Goal: Transaction & Acquisition: Purchase product/service

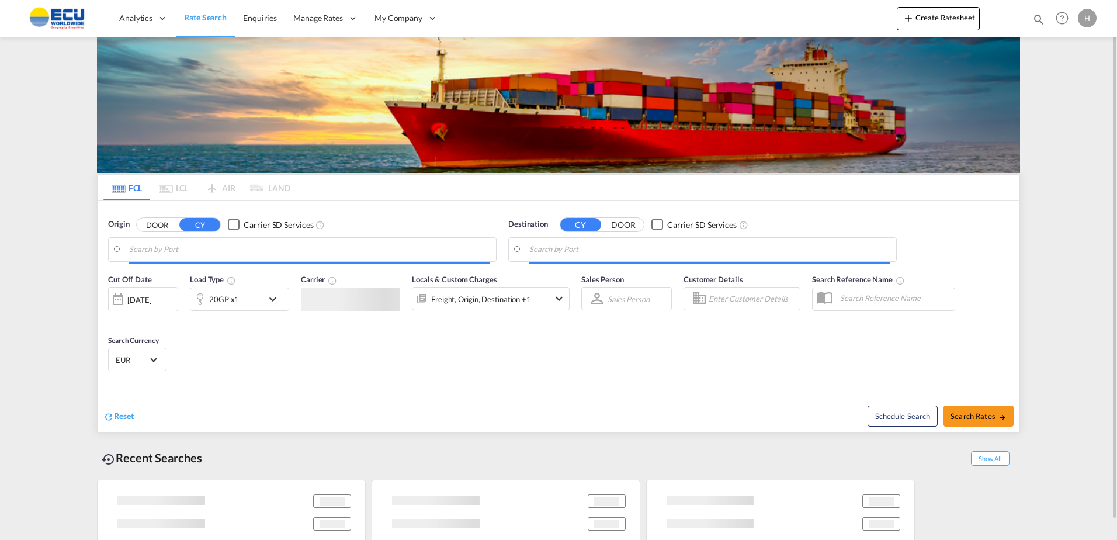
type input "[GEOGRAPHIC_DATA], [GEOGRAPHIC_DATA]"
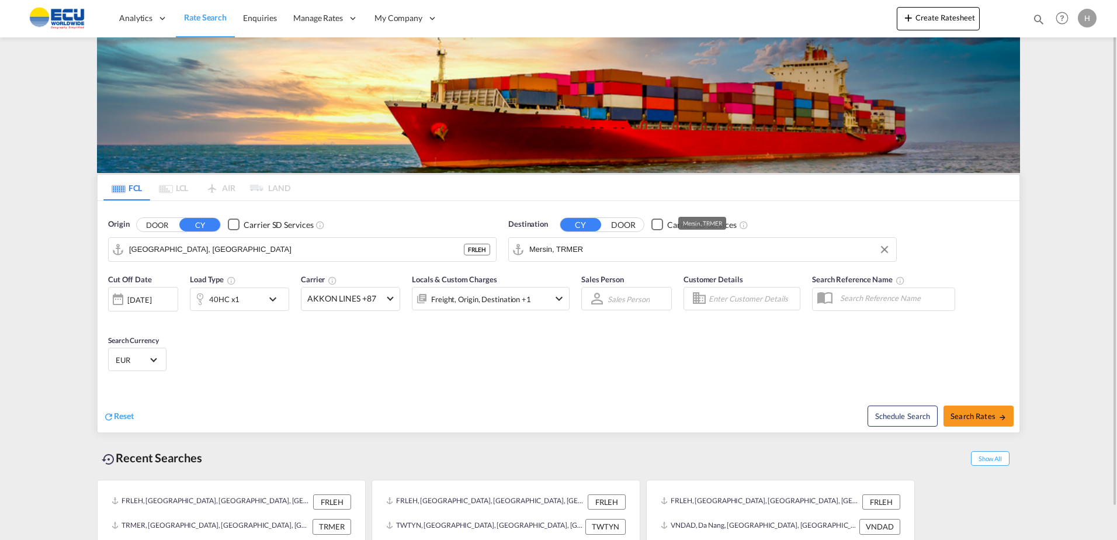
click at [606, 258] on input "Mersin, TRMER" at bounding box center [709, 250] width 361 height 18
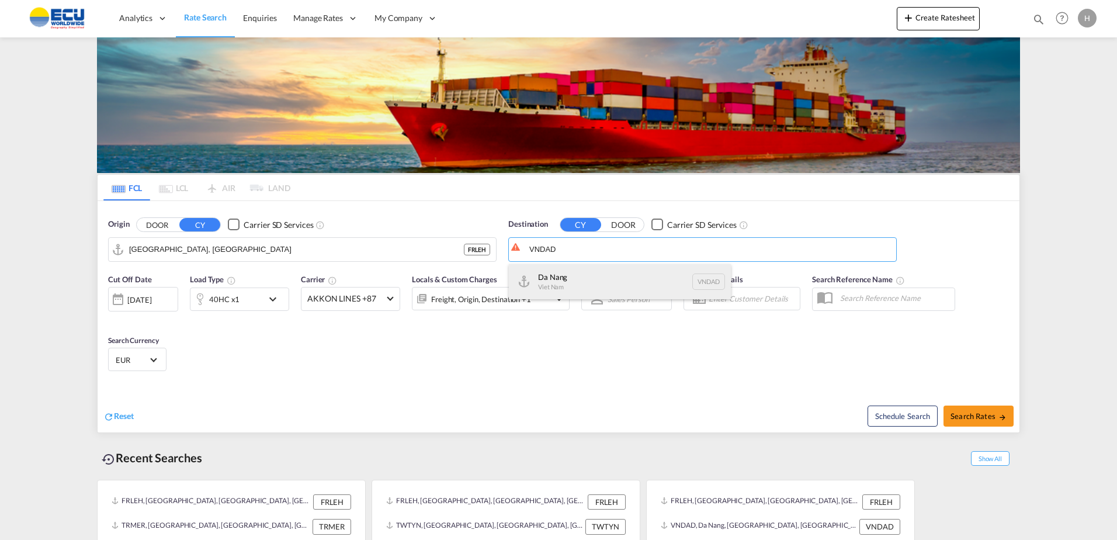
click at [588, 278] on div "Da Nang Viet Nam VNDAD" at bounding box center [620, 281] width 222 height 35
type input "Da Nang, VNDAD"
click at [245, 296] on div "40HC x1" at bounding box center [226, 298] width 72 height 23
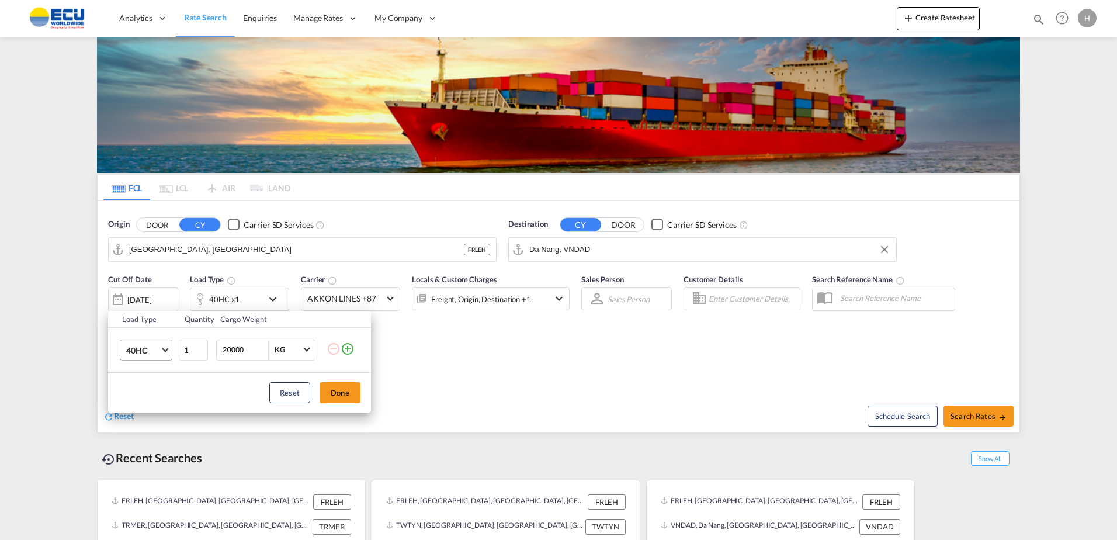
click at [145, 352] on span "40HC" at bounding box center [143, 351] width 34 height 12
click at [141, 300] on md-option "20GP" at bounding box center [156, 294] width 79 height 28
click at [346, 391] on button "Done" at bounding box center [340, 392] width 41 height 21
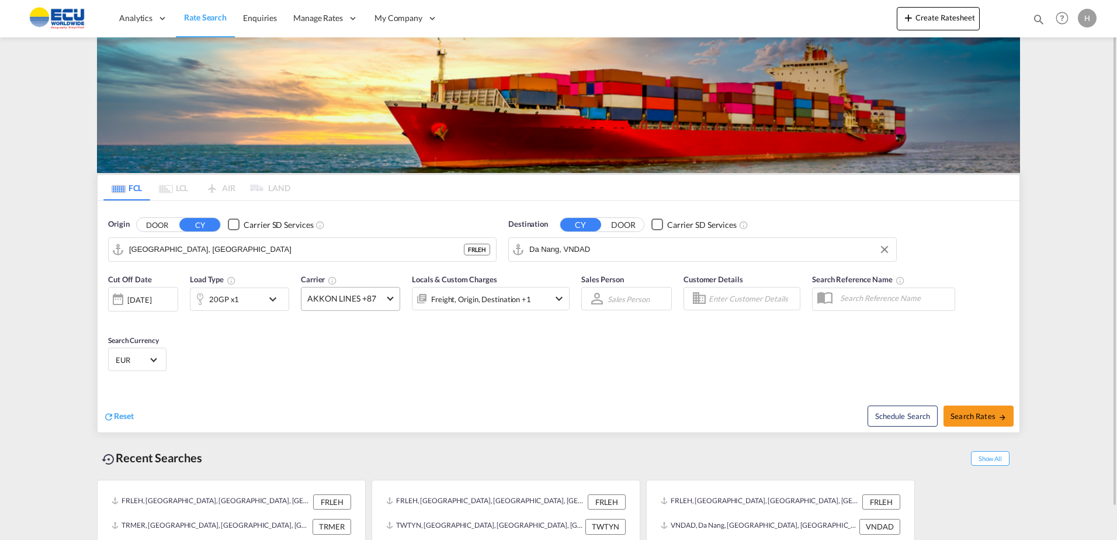
click at [349, 300] on span "AKKON LINES +87" at bounding box center [345, 299] width 76 height 12
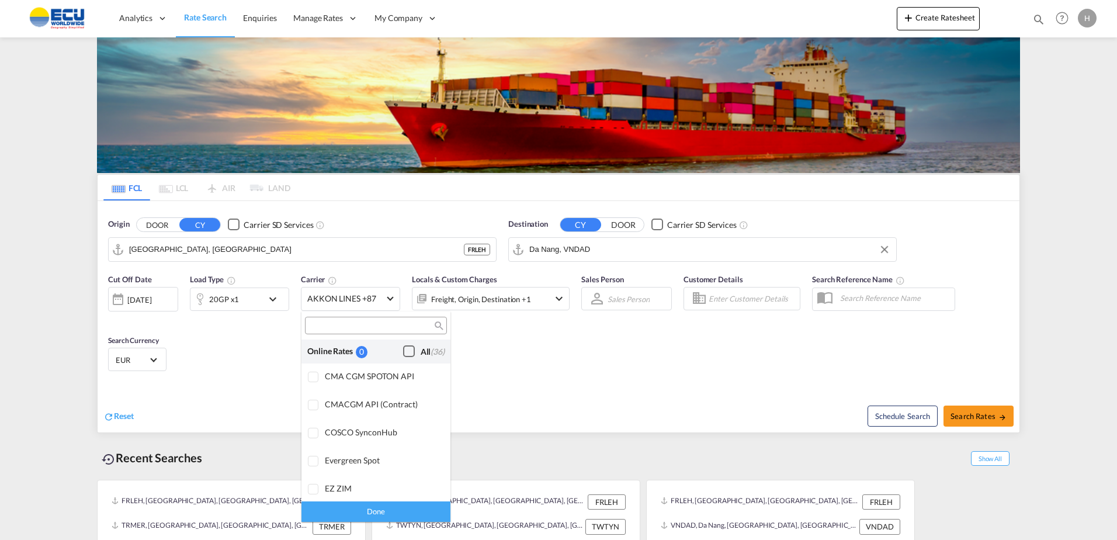
click at [421, 356] on div "All (36)" at bounding box center [433, 352] width 24 height 12
click at [387, 509] on div "Done" at bounding box center [375, 511] width 149 height 20
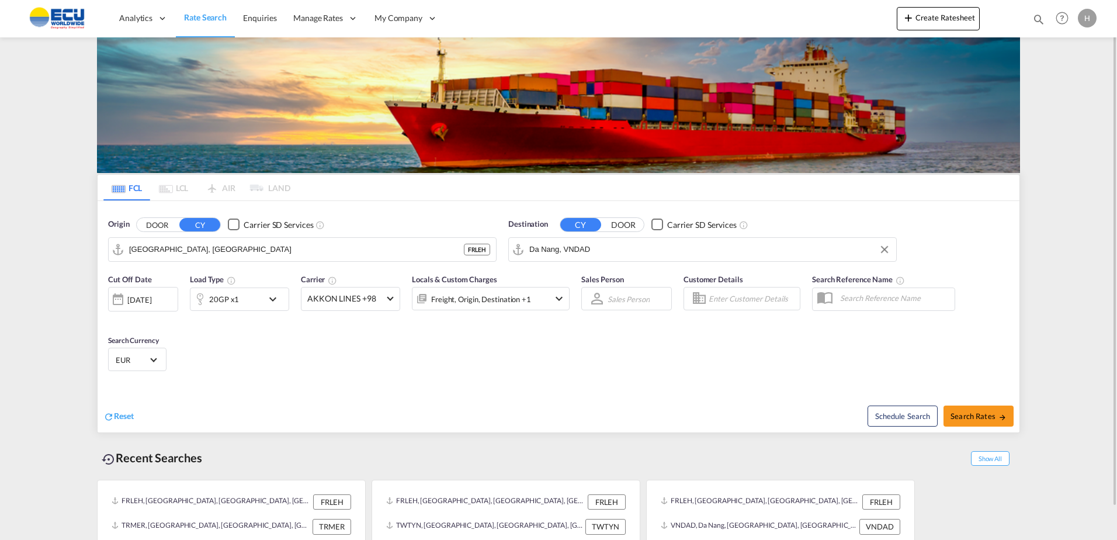
click at [503, 287] on div "Freight, Origin, Destination +1" at bounding box center [474, 298] width 125 height 23
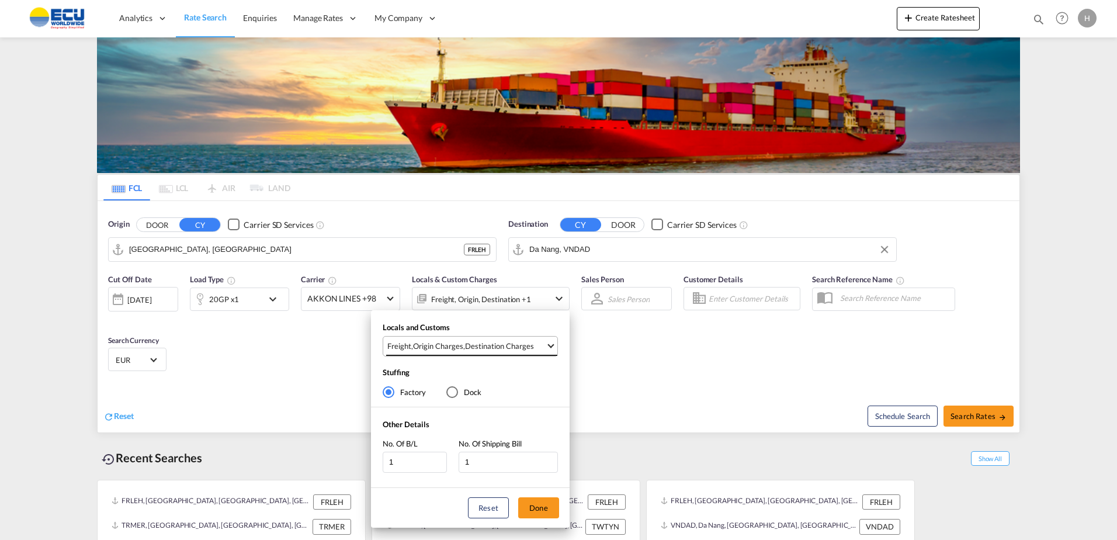
click at [509, 339] on md-select-value "Freight , Origin Charges , Destination Charges" at bounding box center [471, 345] width 171 height 19
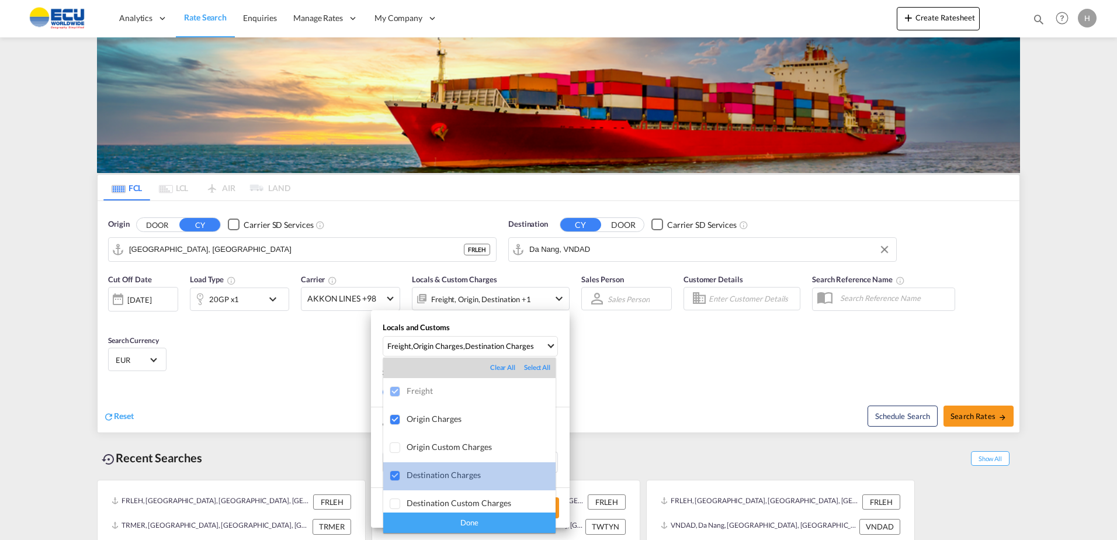
click at [471, 476] on div "Destination Charges" at bounding box center [481, 475] width 149 height 10
click at [478, 525] on div "Done" at bounding box center [469, 522] width 172 height 20
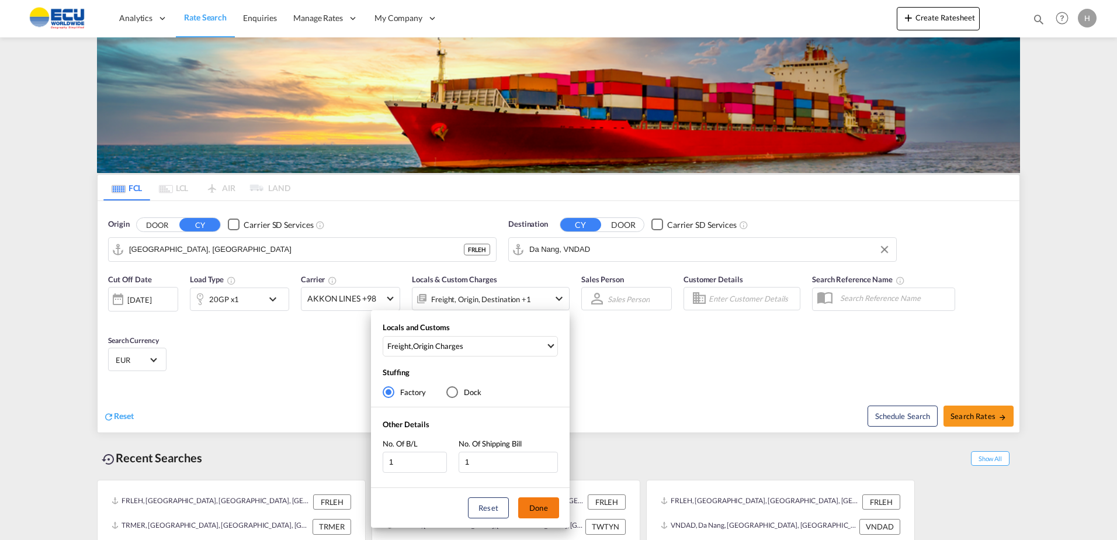
click at [533, 510] on button "Done" at bounding box center [538, 507] width 41 height 21
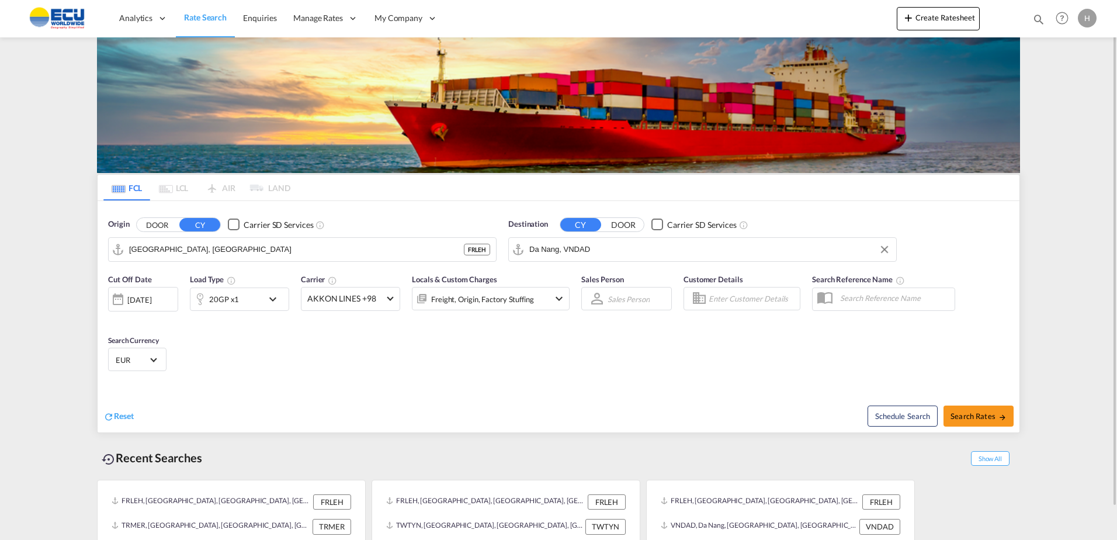
click at [975, 403] on div "Schedule Search Search Rates" at bounding box center [790, 409] width 458 height 45
click at [975, 407] on button "Search Rates" at bounding box center [978, 415] width 70 height 21
type input "FRLEH to VNDAD / [DATE]"
